Goal: Task Accomplishment & Management: Use online tool/utility

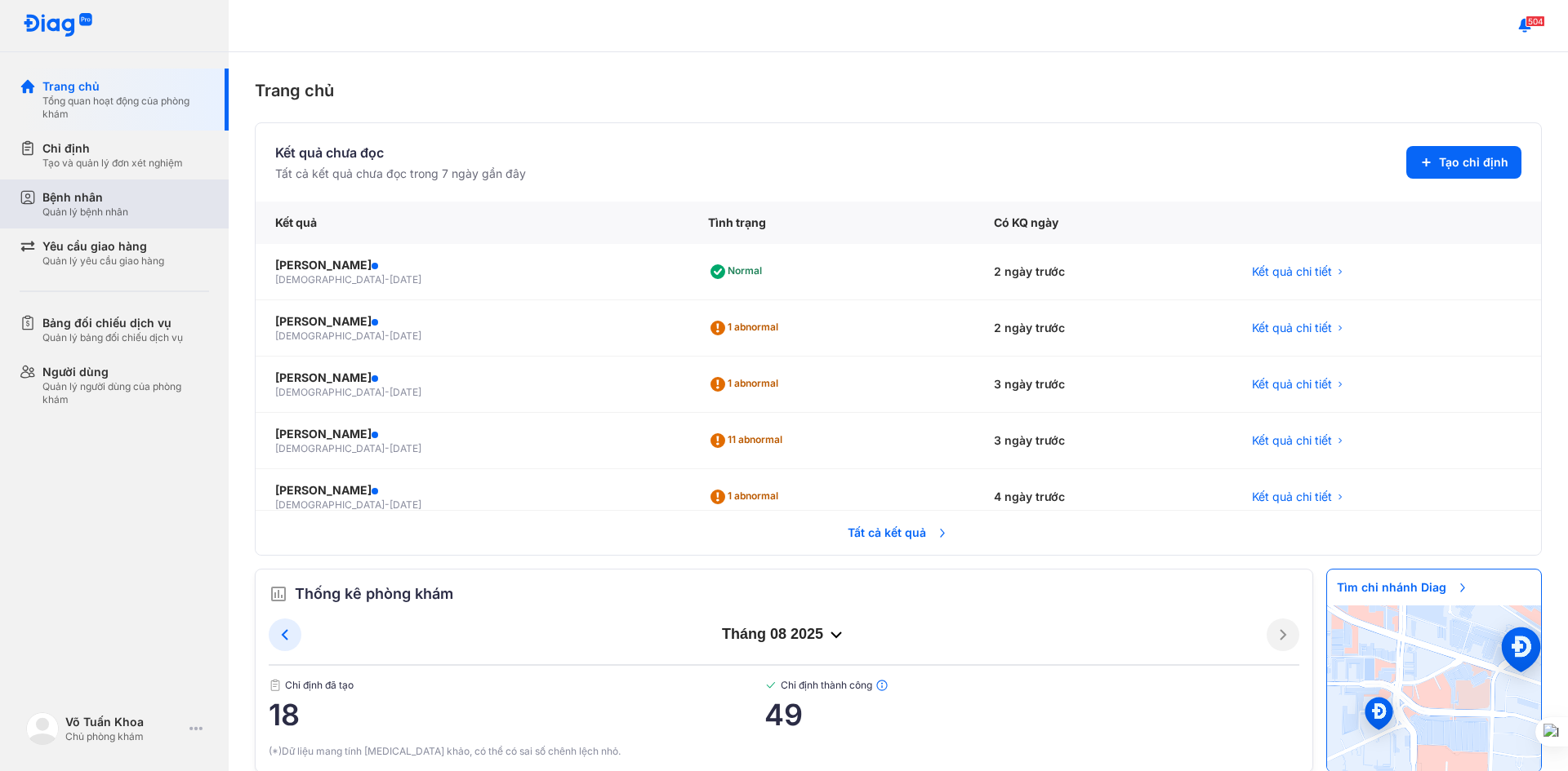
click at [155, 203] on div "Bệnh nhân Quản lý bệnh nhân" at bounding box center [126, 204] width 167 height 30
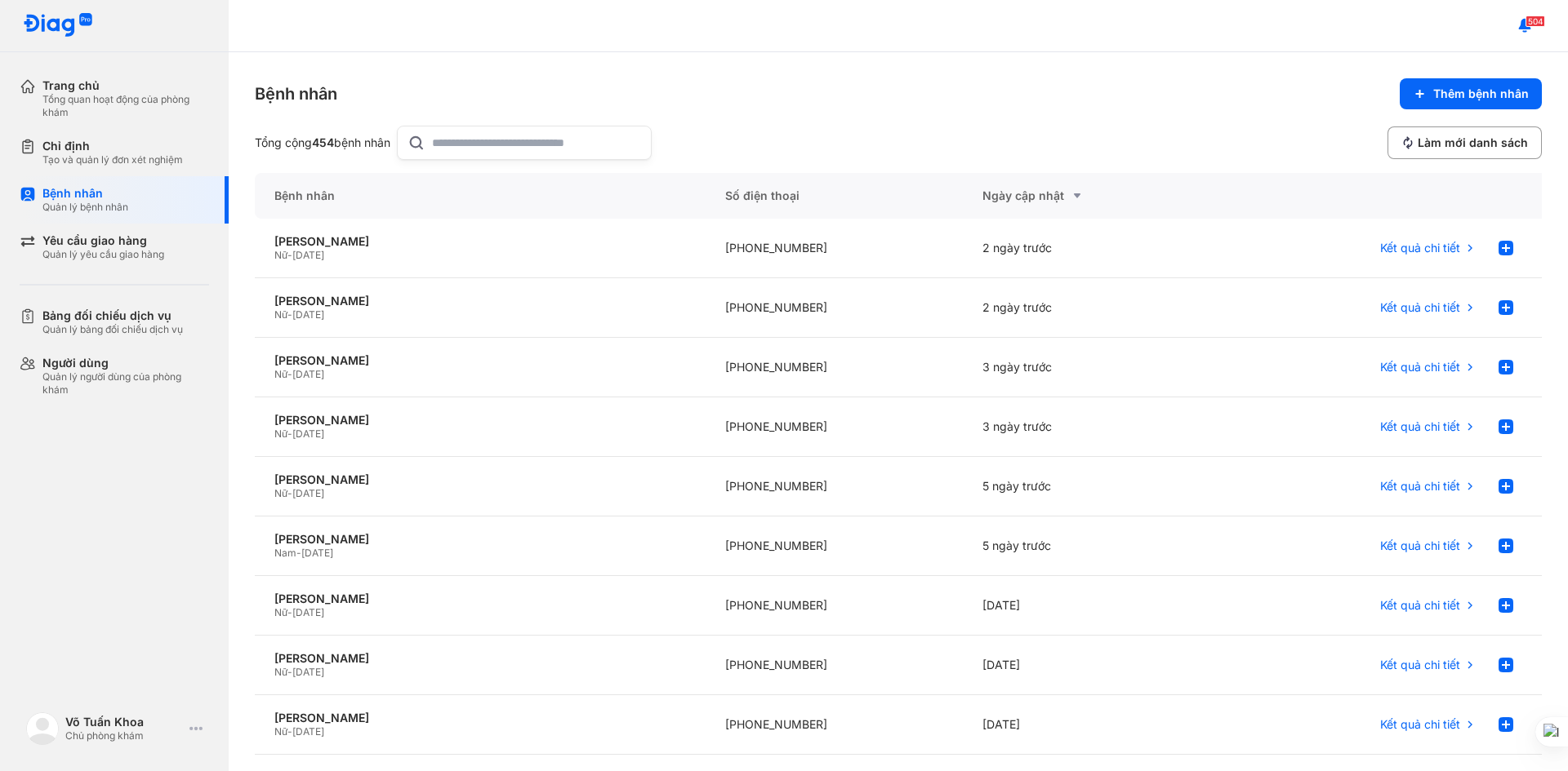
click at [473, 149] on input "text" at bounding box center [536, 143] width 209 height 33
type input "******"
click at [333, 413] on div "[PERSON_NAME]" at bounding box center [480, 420] width 412 height 15
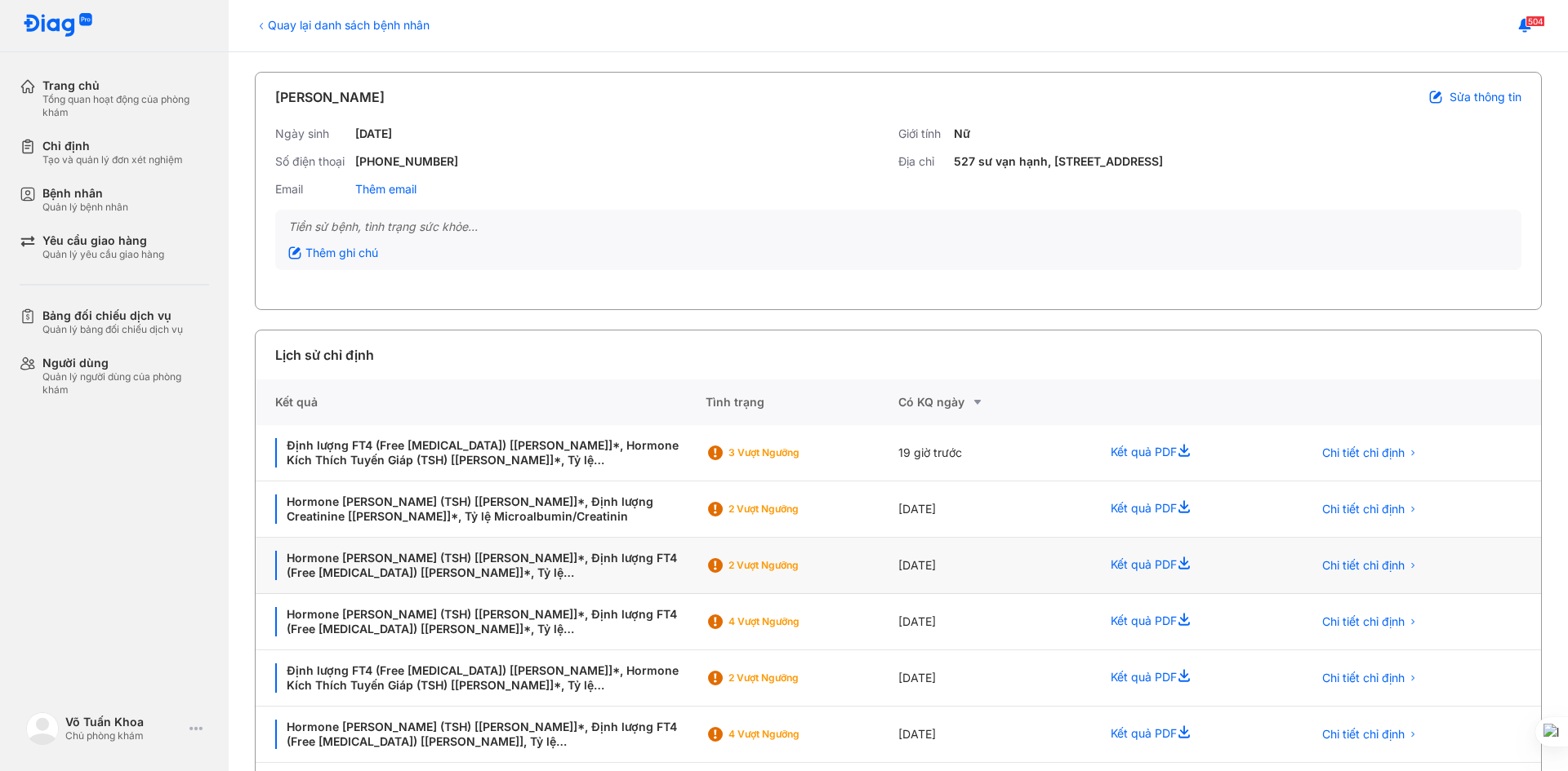
scroll to position [163, 0]
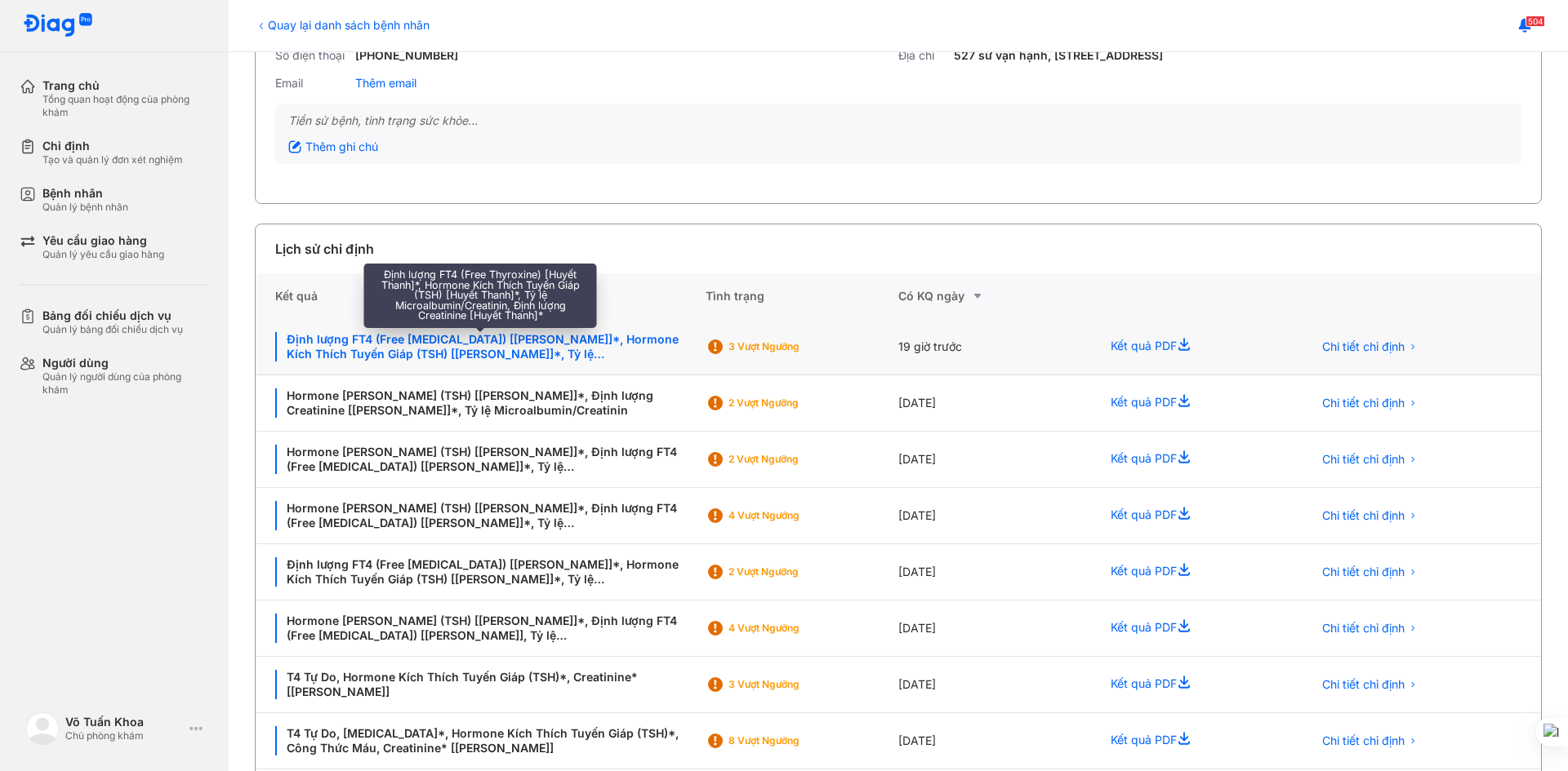
click at [404, 346] on div "Định lượng FT4 (Free Thyroxine) [Huyết Thanh]*, Hormone Kích Thích Tuyến Giáp (…" at bounding box center [480, 347] width 411 height 30
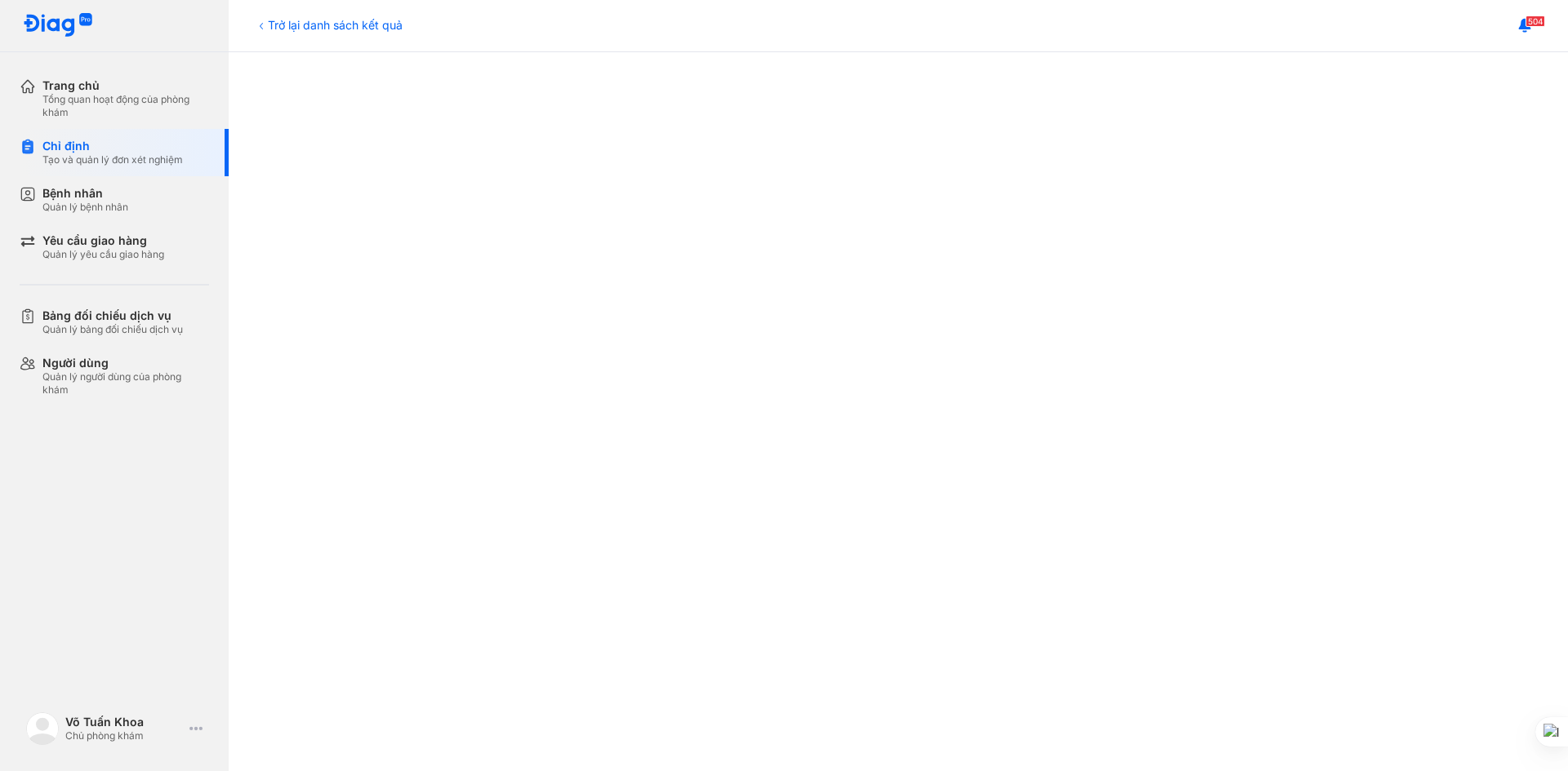
scroll to position [408, 0]
